Goal: Transaction & Acquisition: Purchase product/service

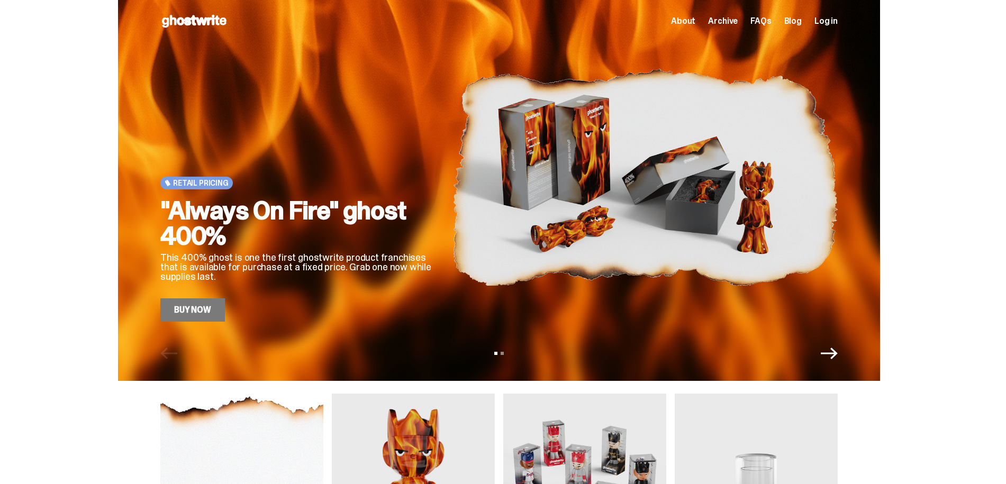
click at [191, 302] on link "Buy Now" at bounding box center [192, 310] width 65 height 23
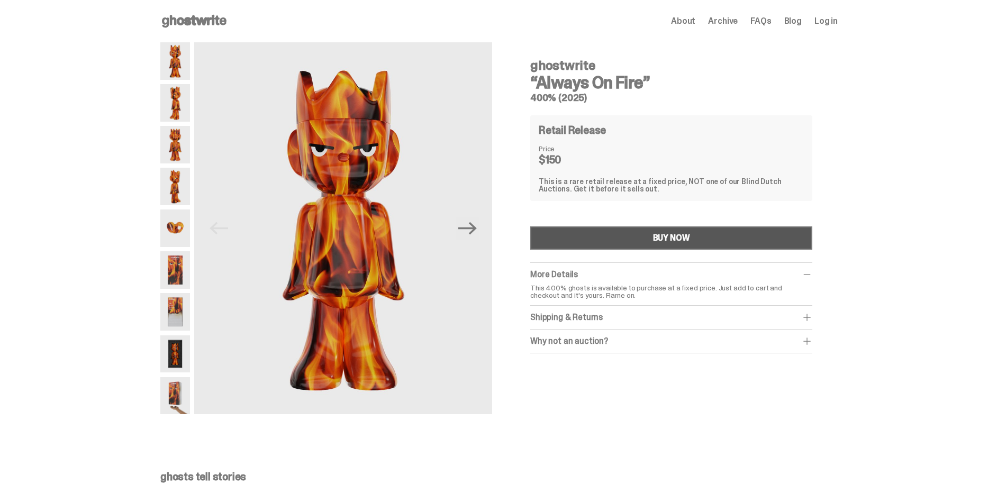
click at [673, 234] on div "BUY NOW" at bounding box center [671, 238] width 37 height 8
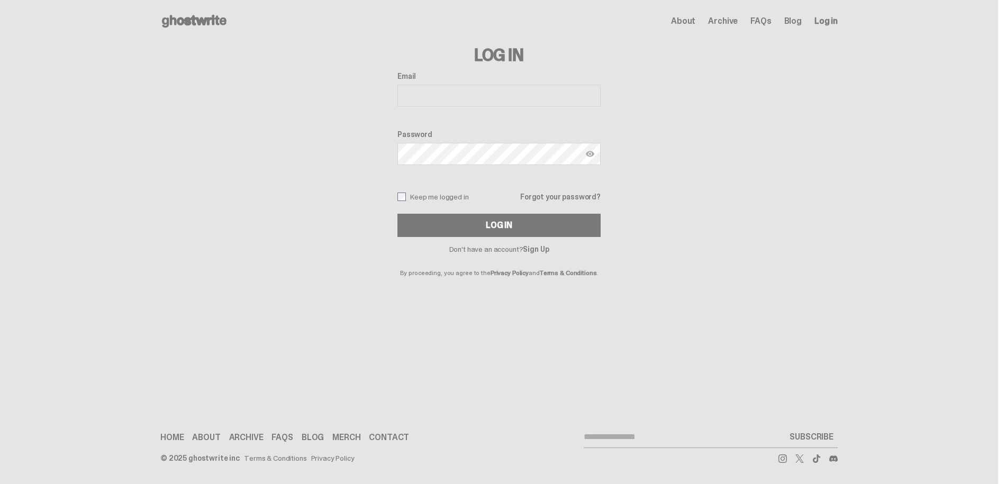
click at [418, 94] on input "Email" at bounding box center [498, 96] width 203 height 22
click at [515, 93] on input "Email" at bounding box center [498, 96] width 203 height 22
